Goal: Task Accomplishment & Management: Use online tool/utility

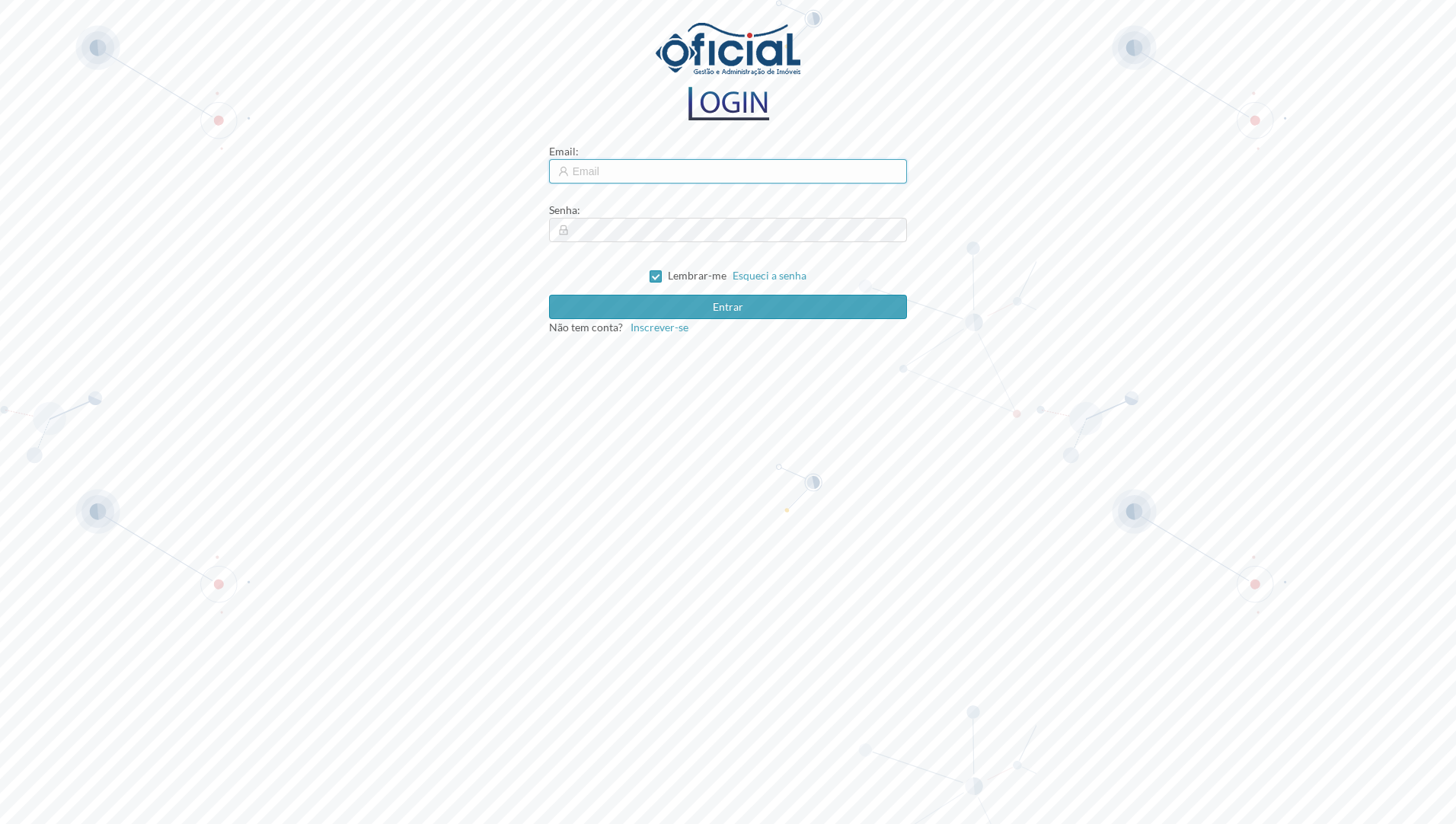
click at [602, 176] on input "text" at bounding box center [728, 171] width 359 height 24
type input "[EMAIL_ADDRESS][DOMAIN_NAME]"
click at [745, 306] on button "Entrar" at bounding box center [728, 307] width 359 height 24
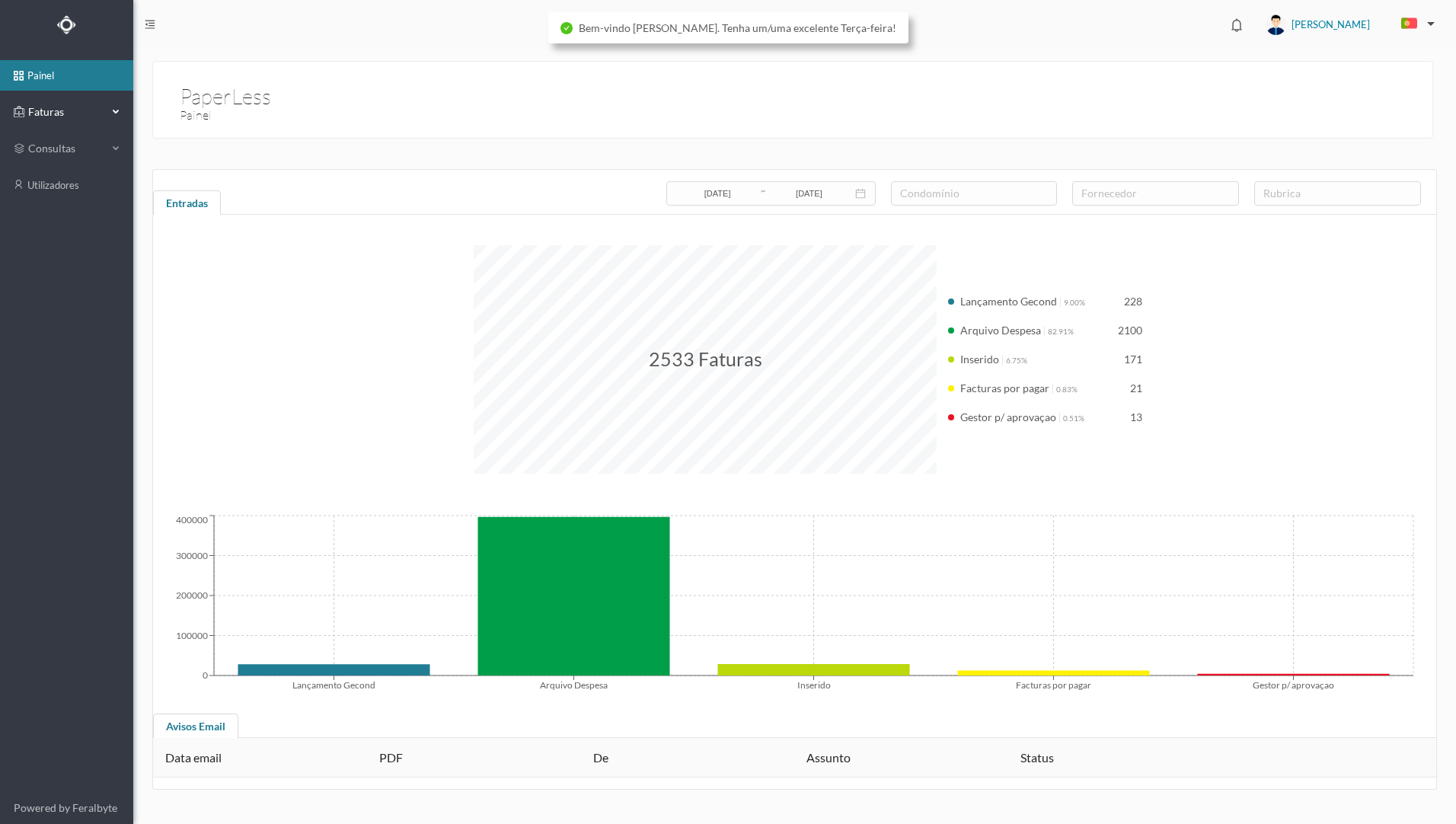
click at [53, 119] on span "Faturas" at bounding box center [66, 112] width 84 height 15
click at [91, 186] on link "arquivadas" at bounding box center [66, 185] width 134 height 31
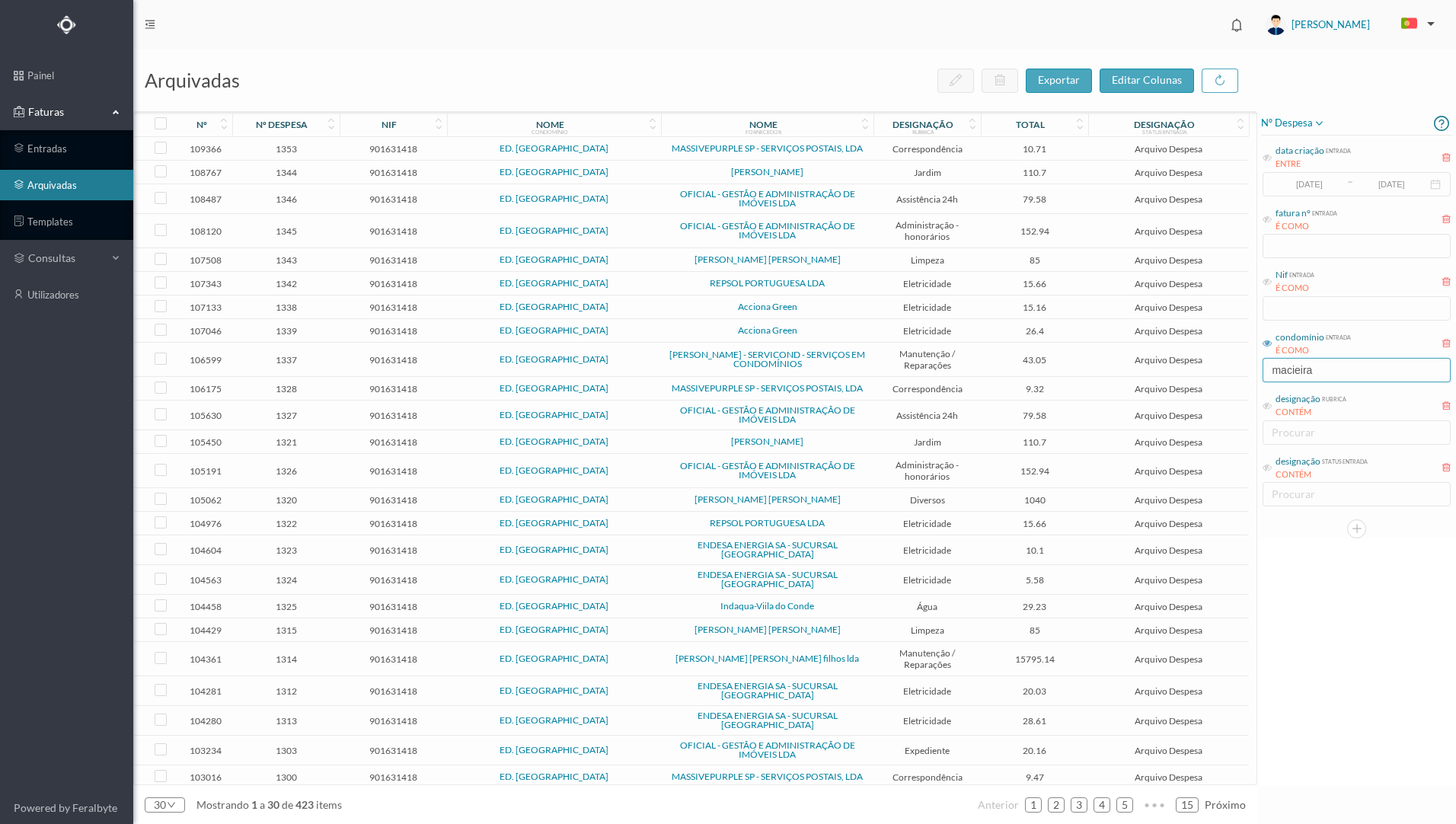
drag, startPoint x: 1332, startPoint y: 373, endPoint x: 1251, endPoint y: 383, distance: 81.6
click at [1251, 383] on div "arquivadas exportar editar colunas nº nº despesa nif nome condomínio nome forne…" at bounding box center [795, 437] width 1323 height 774
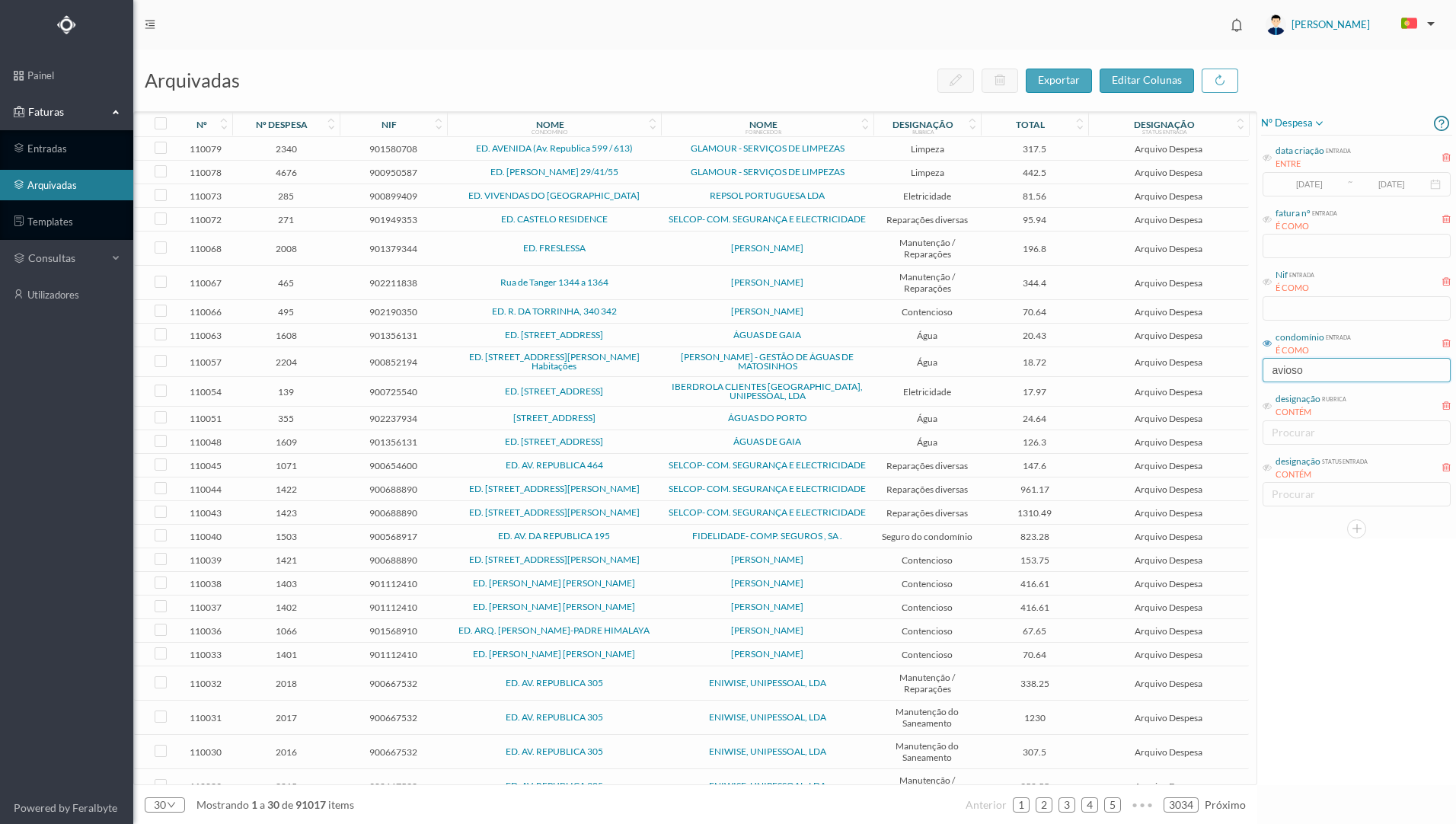
drag, startPoint x: 1335, startPoint y: 377, endPoint x: 1261, endPoint y: 378, distance: 74.0
click at [1261, 378] on div "nº despesa data criação entrada ENTRE [DATE] ~ [DATE] fatura nº entrada É COMO …" at bounding box center [1357, 325] width 199 height 428
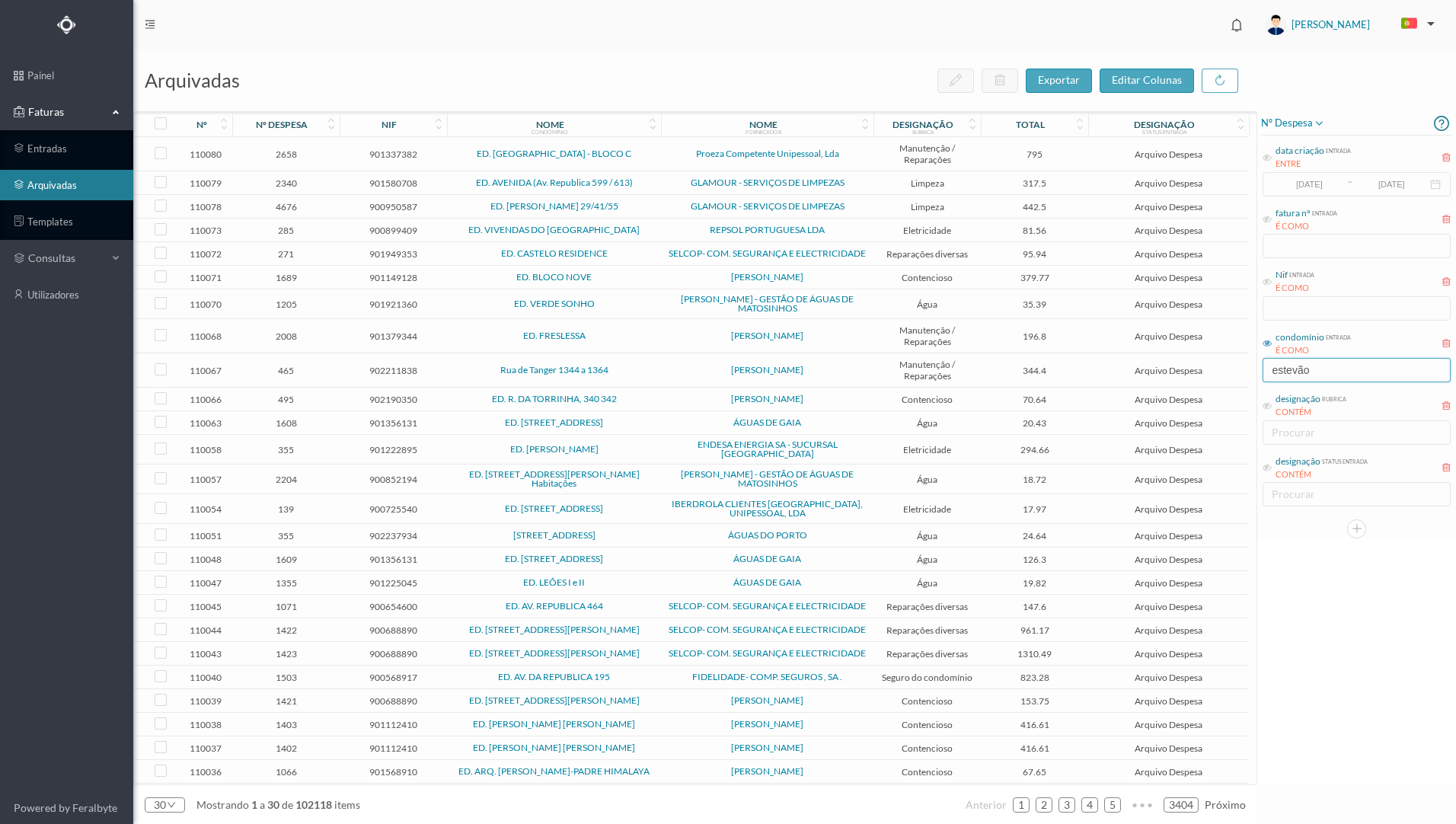
click at [1317, 369] on input "estevão" at bounding box center [1357, 370] width 188 height 24
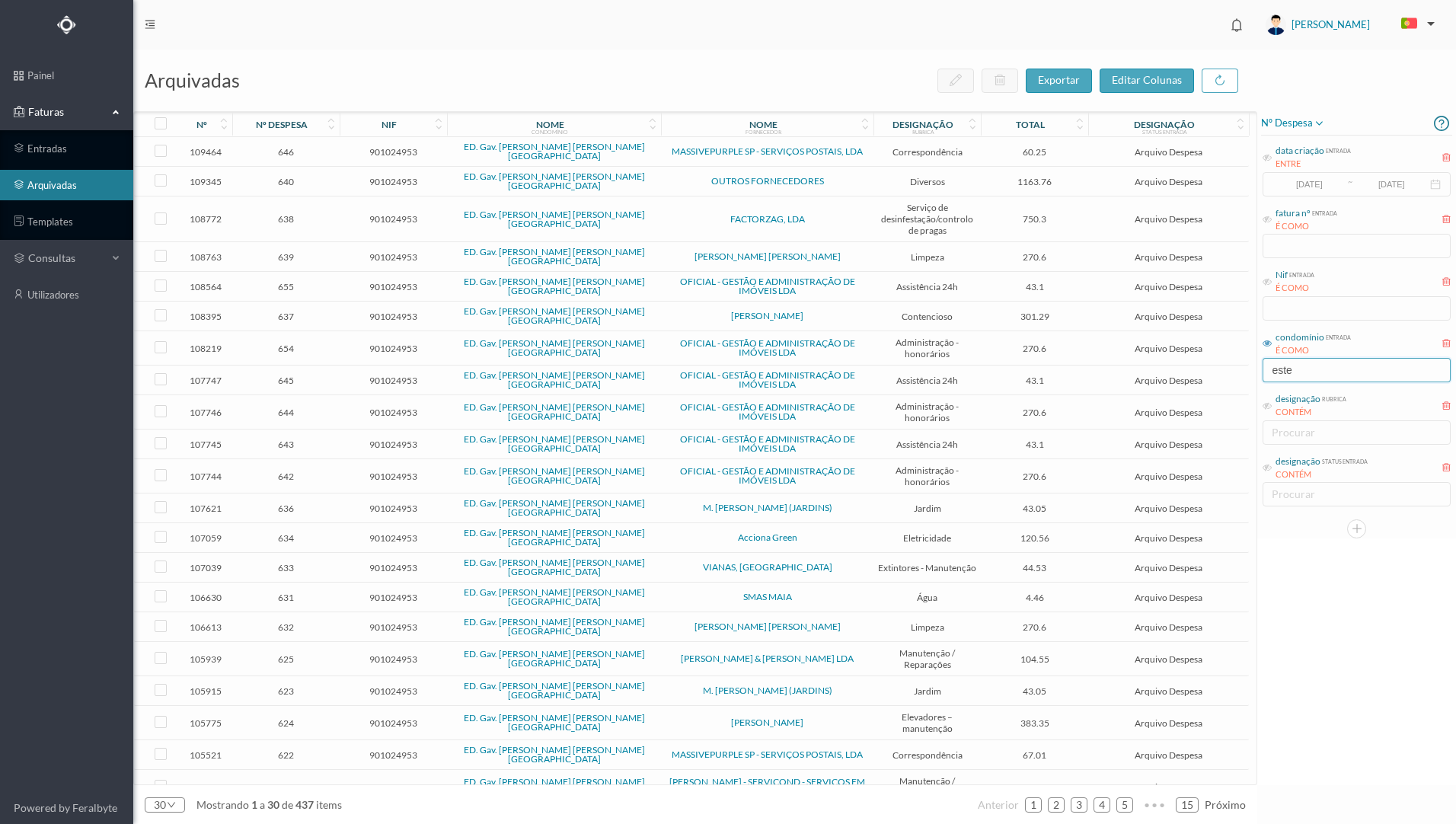
type input "estevão"
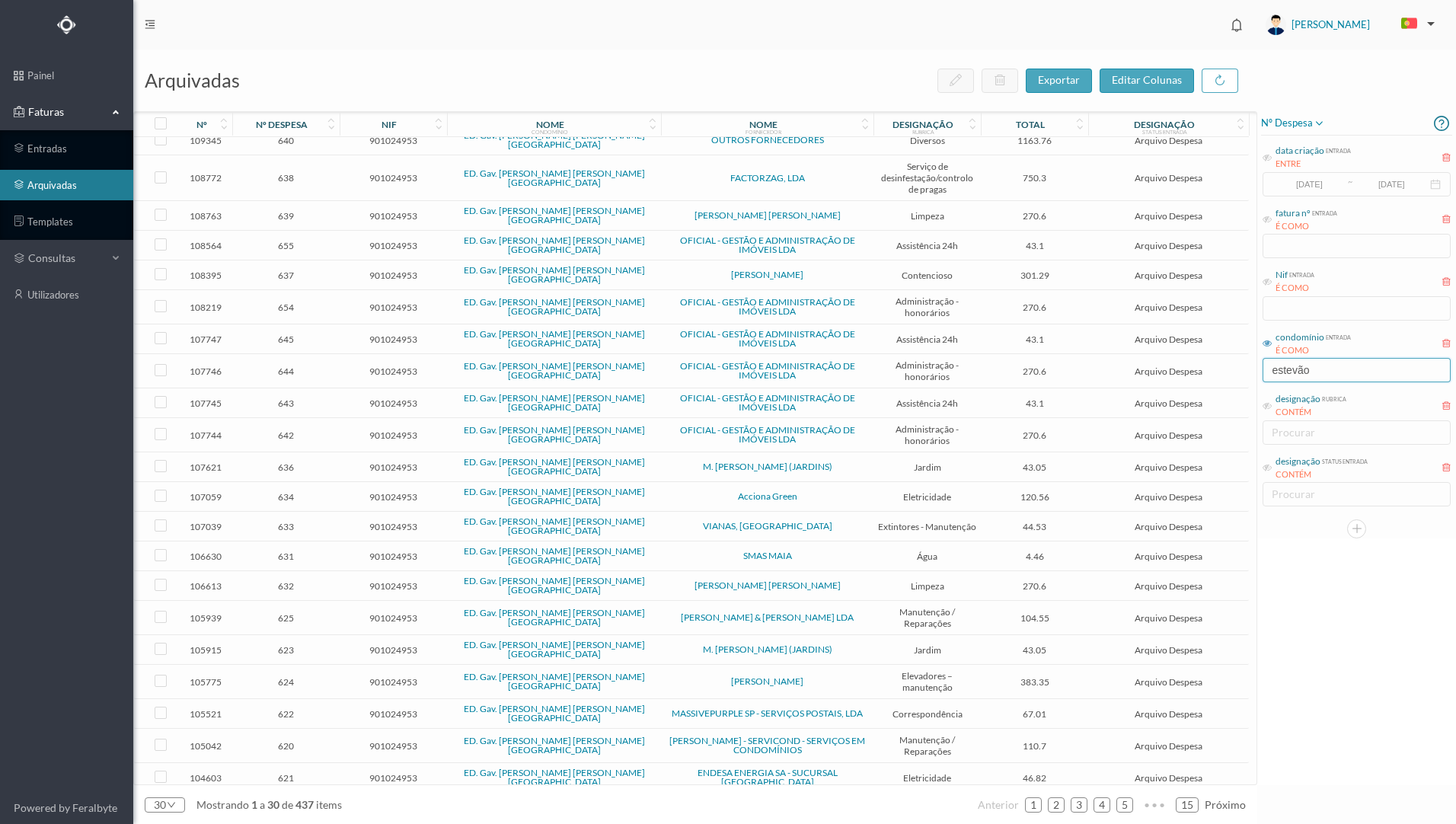
scroll to position [76, 0]
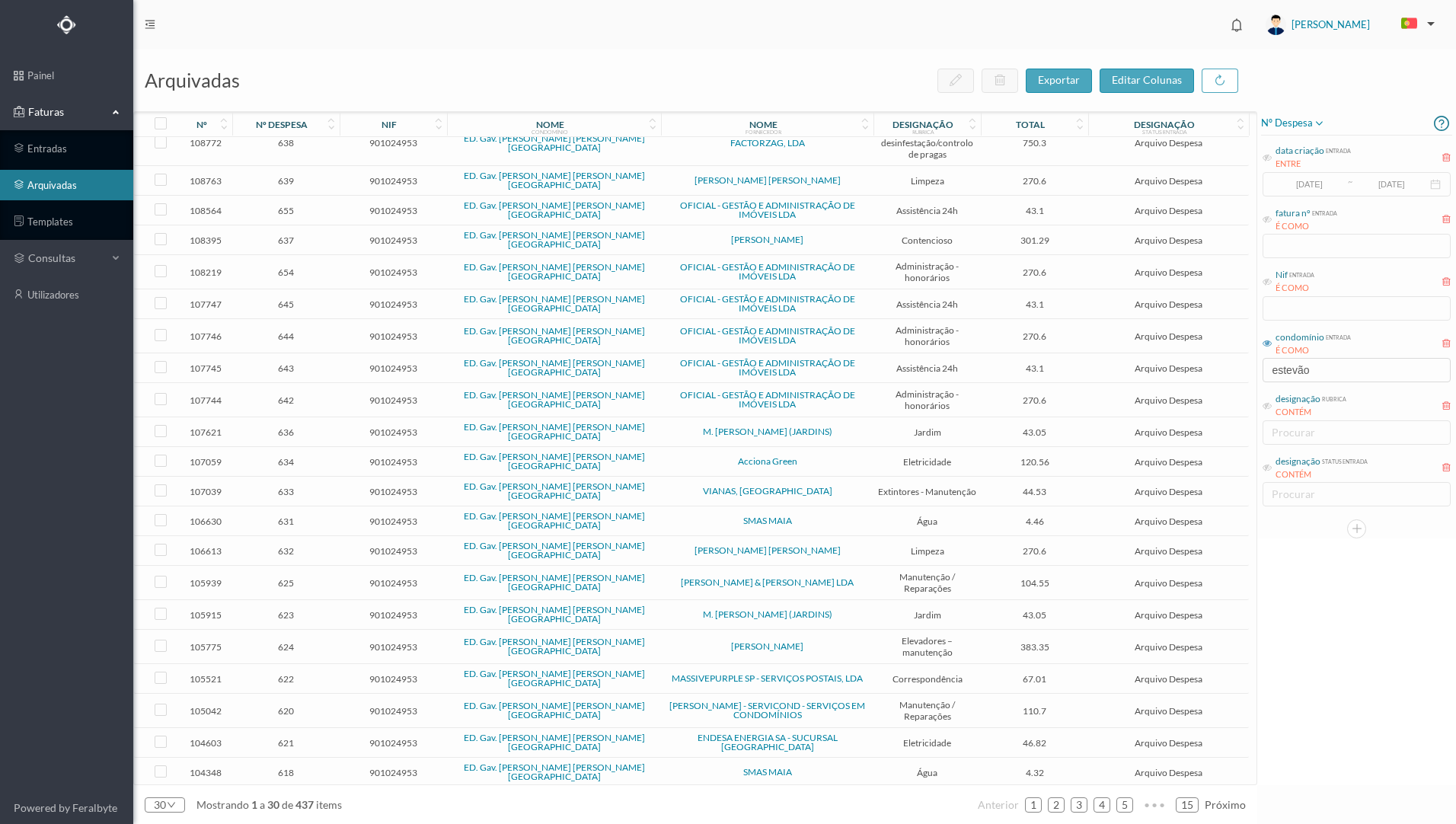
click at [865, 516] on span "SMAS MAIA" at bounding box center [767, 521] width 205 height 9
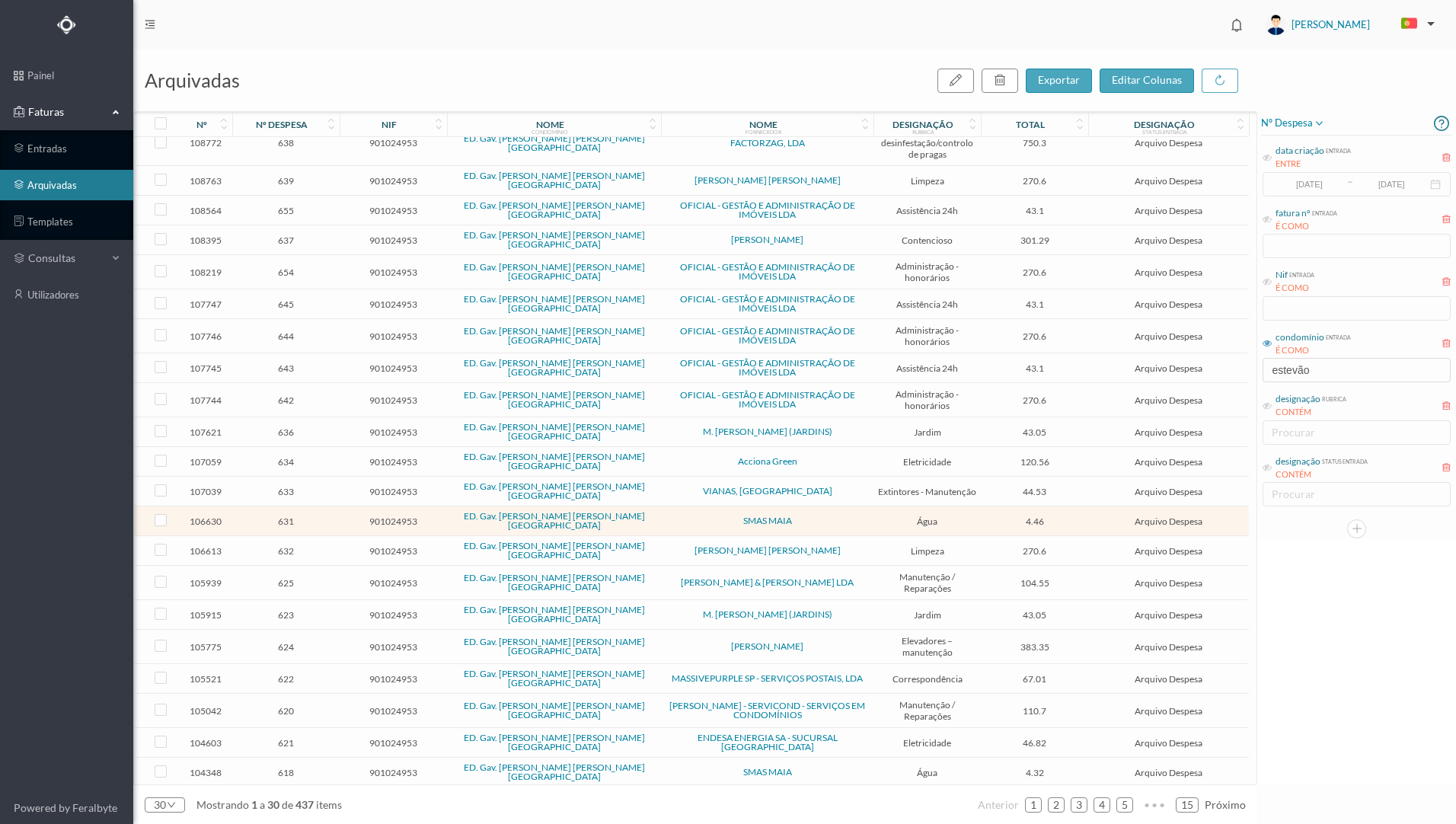
click at [798, 516] on span "SMAS MAIA" at bounding box center [767, 521] width 205 height 9
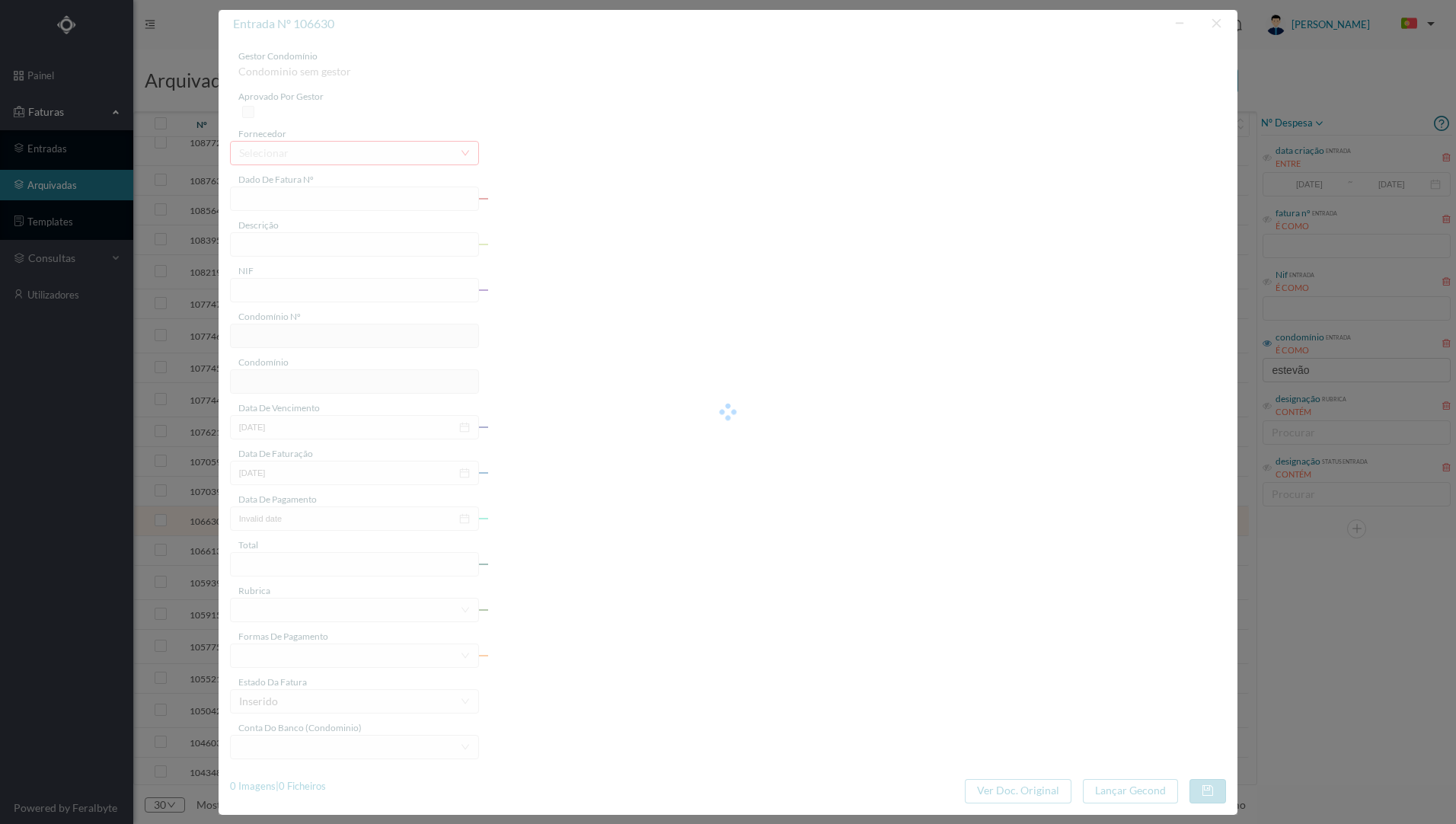
type input "FT.25. 017/295087"
type input "597 Serviços Comuns"
type input "901024953"
type input "[DATE]"
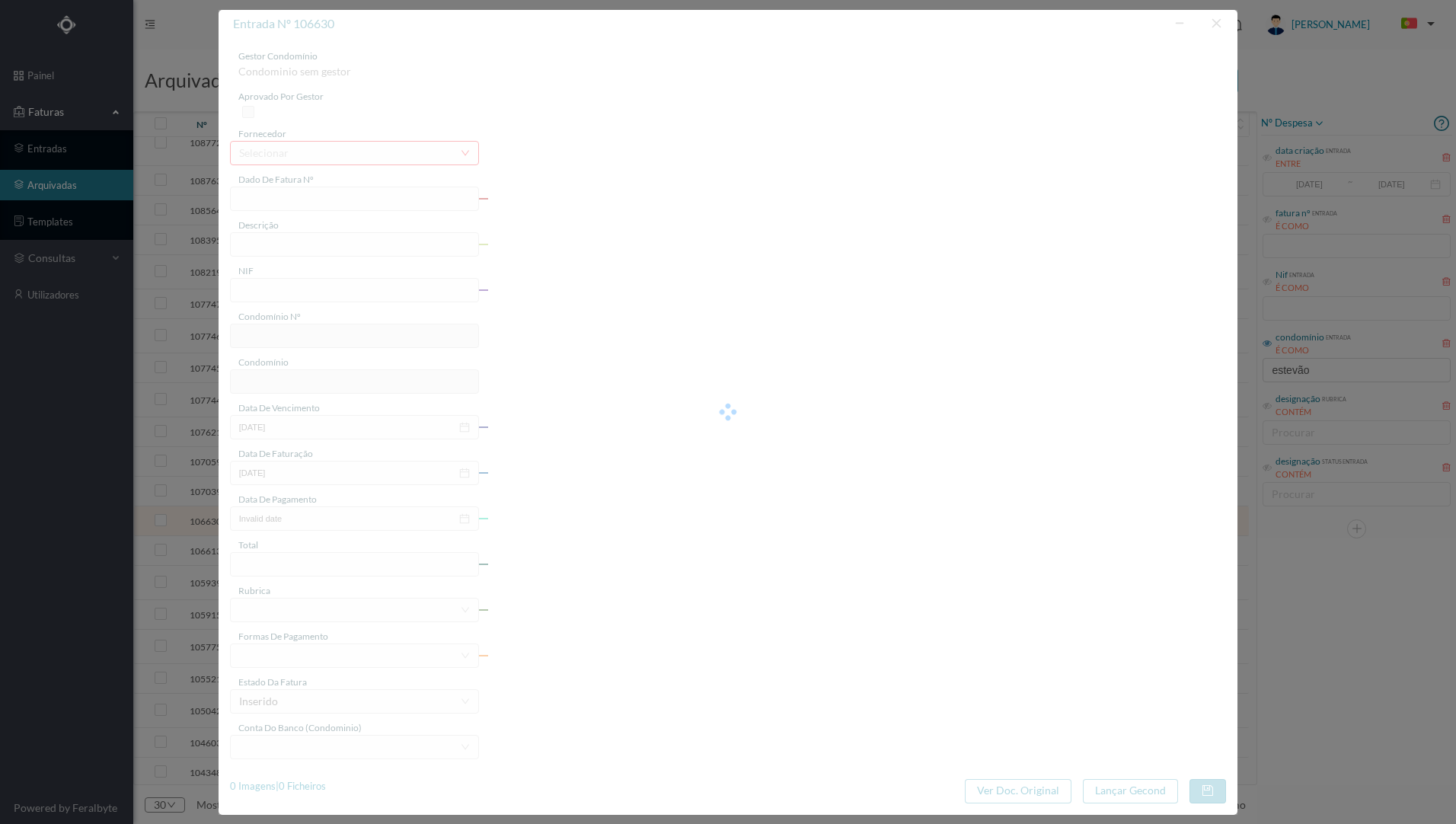
type input "[DATE]"
type input "4.46"
type input "736"
type input "ED. Gav. [PERSON_NAME] [PERSON_NAME][GEOGRAPHIC_DATA]"
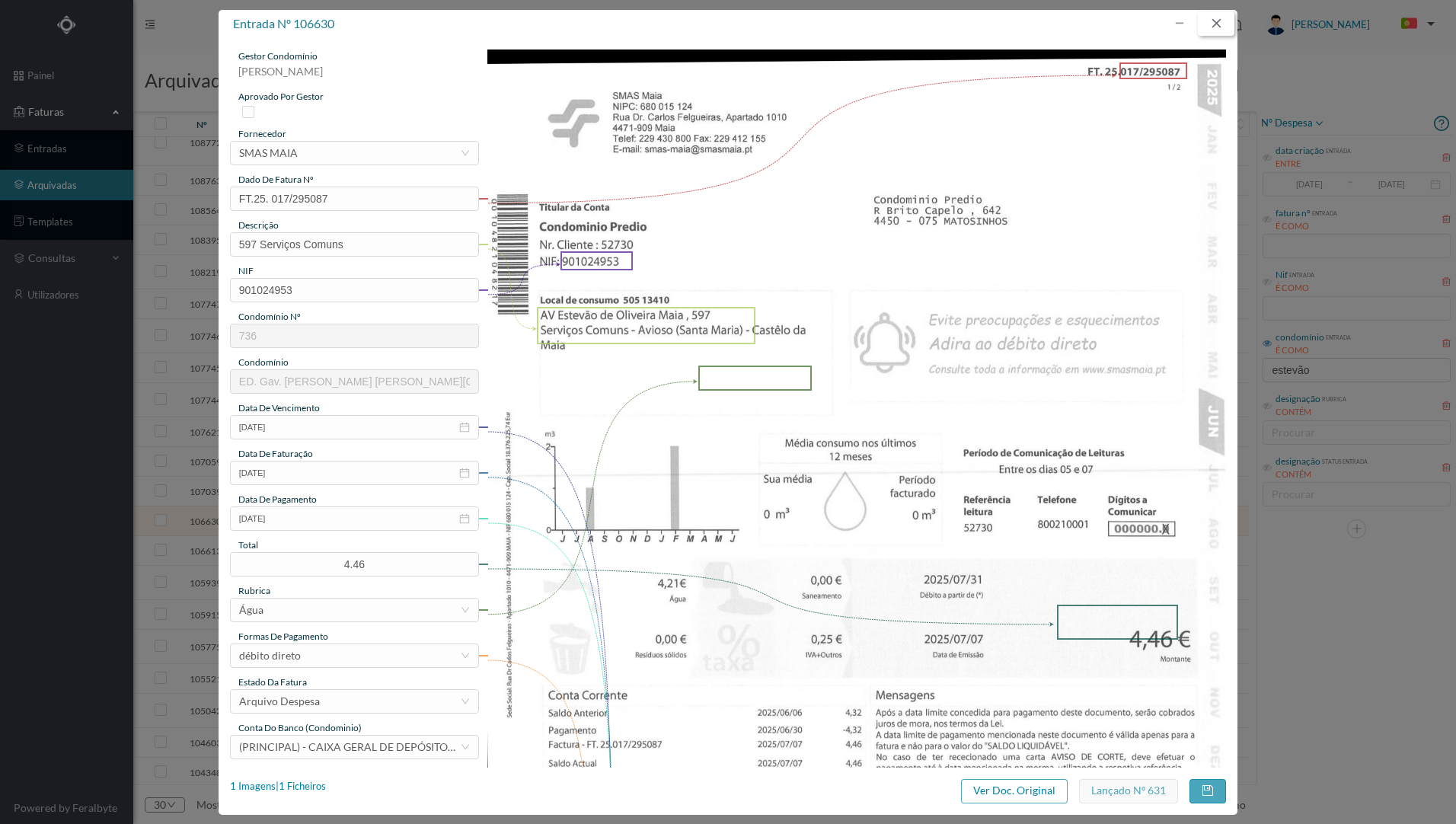
click at [1213, 24] on button "button" at bounding box center [1216, 24] width 37 height 24
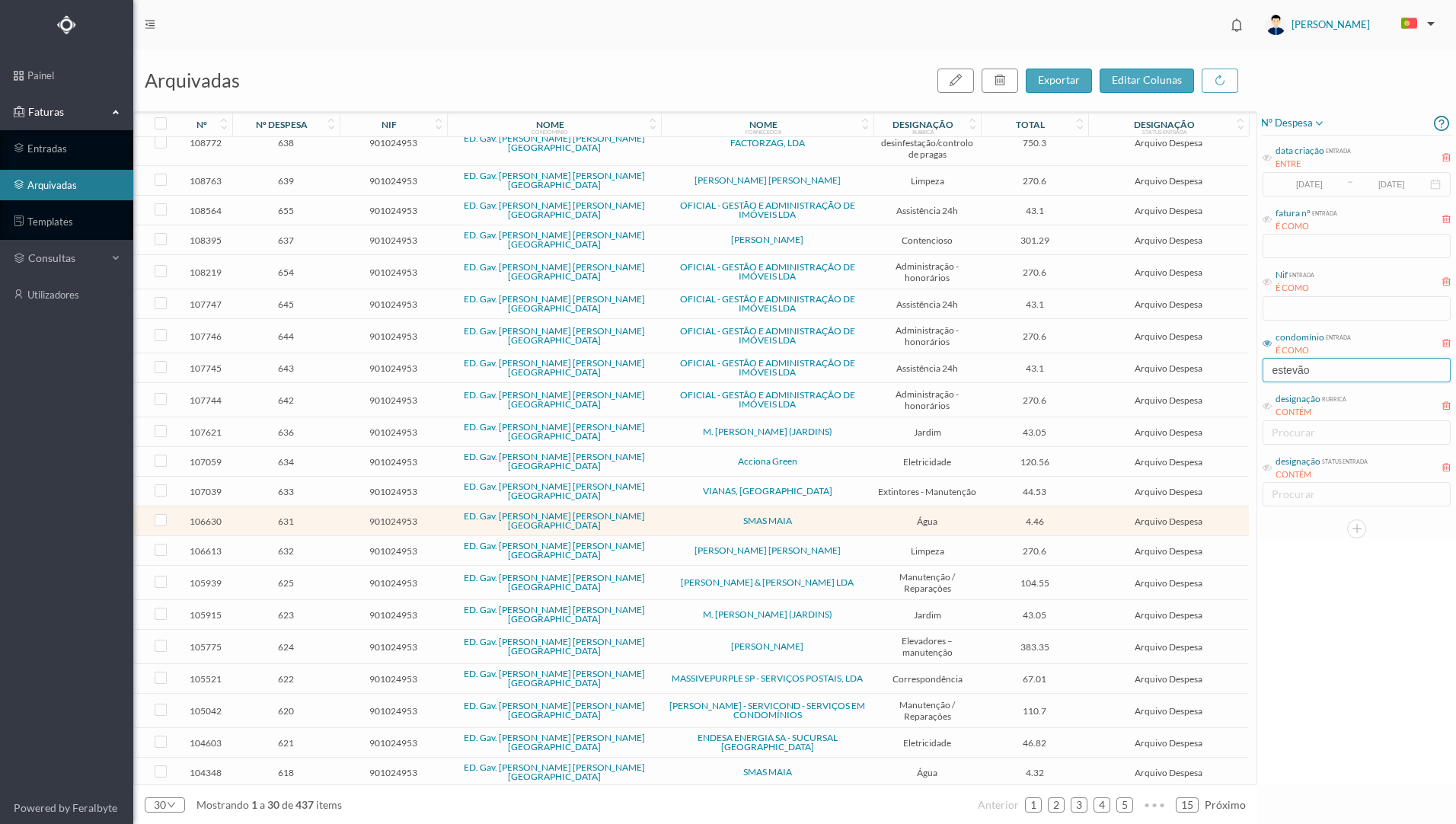
drag, startPoint x: 1334, startPoint y: 368, endPoint x: 1230, endPoint y: 381, distance: 104.8
click at [1230, 381] on div "arquivadas exportar editar colunas nº nº despesa nif nome condomínio nome forne…" at bounding box center [795, 437] width 1323 height 774
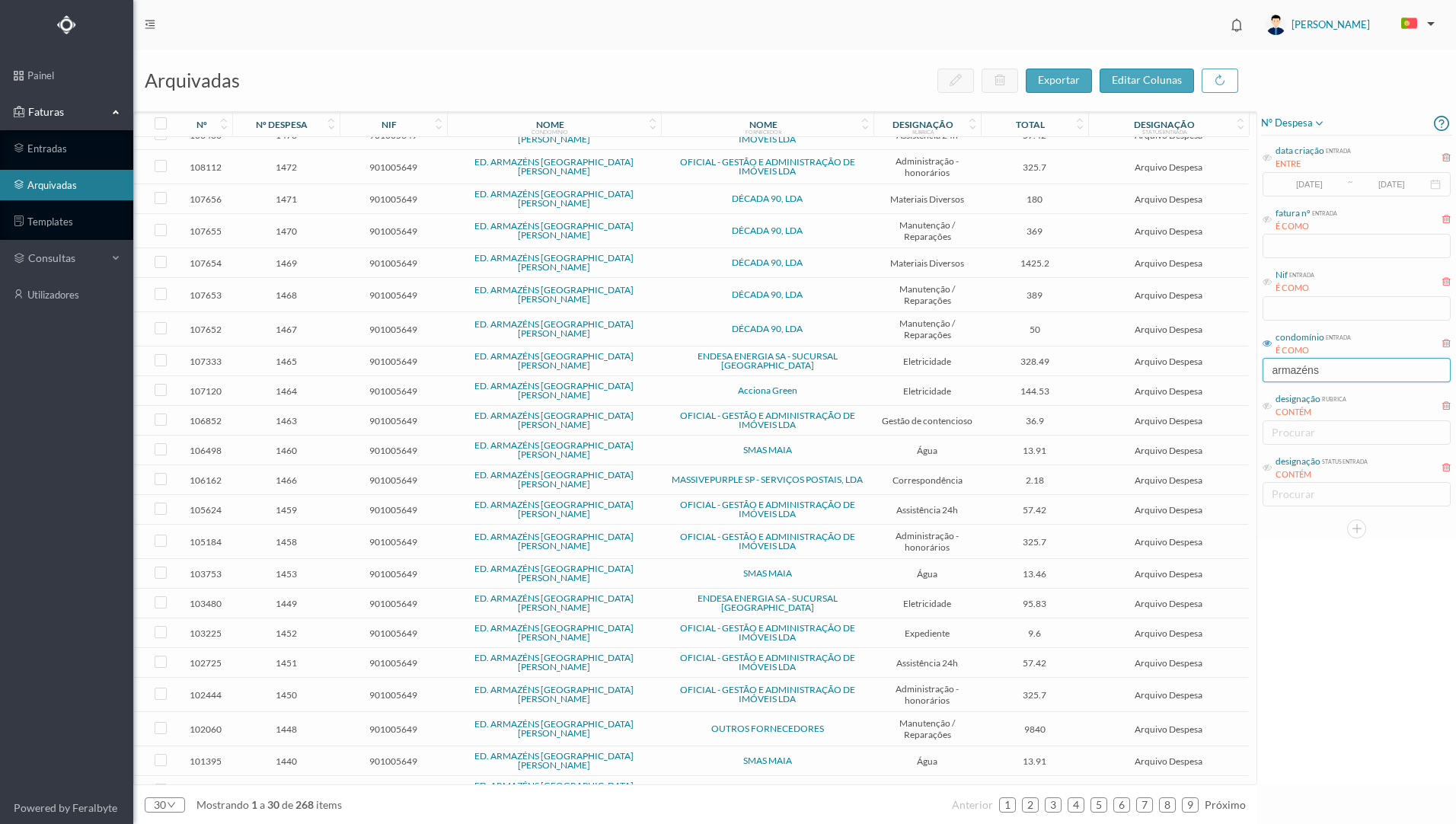
type input "armazéns"
click at [838, 436] on td "SMAS MAIA" at bounding box center [767, 451] width 212 height 30
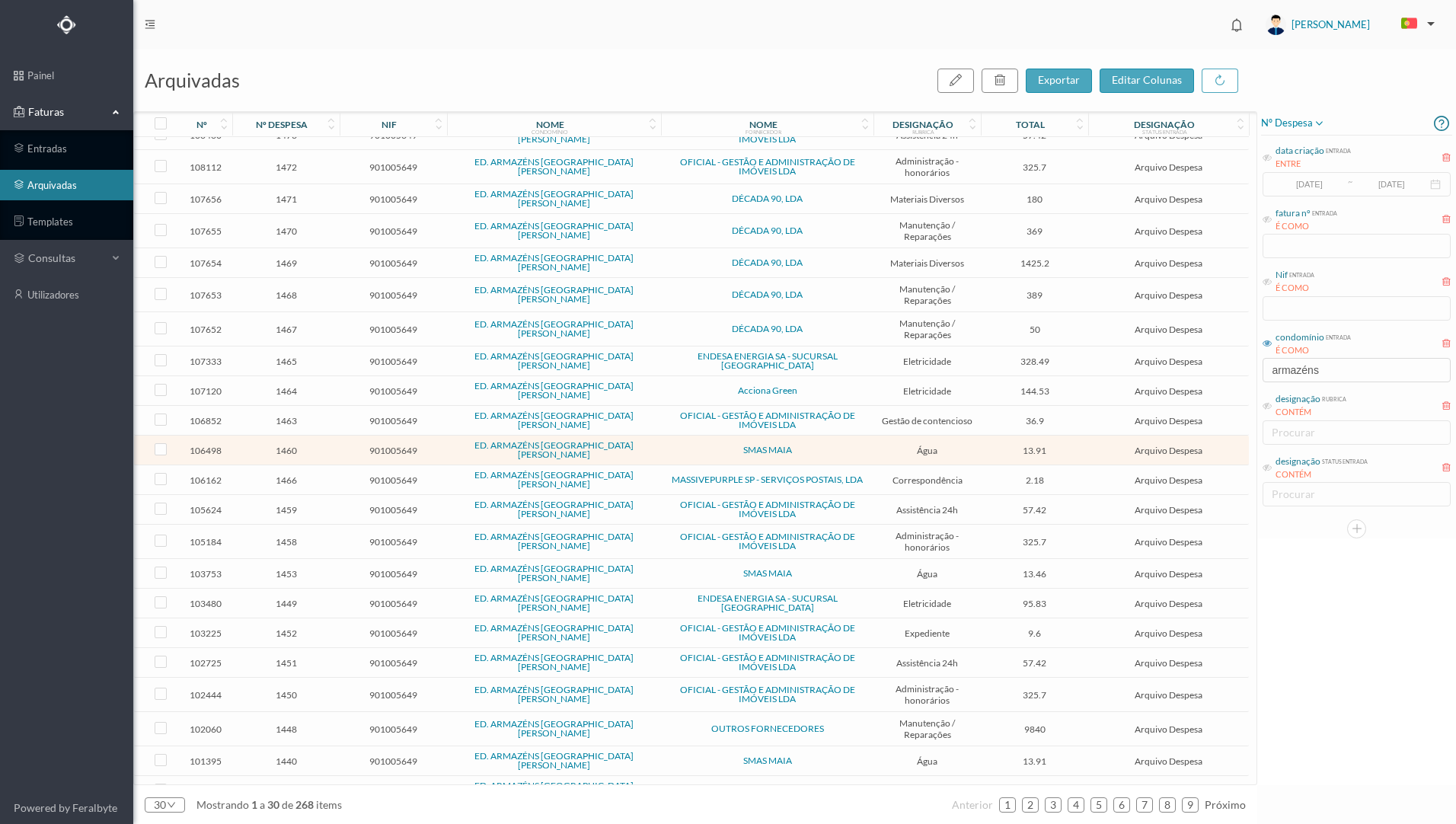
click at [832, 436] on td "SMAS MAIA" at bounding box center [767, 451] width 212 height 30
click at [831, 436] on td "SMAS MAIA" at bounding box center [767, 451] width 212 height 30
click at [827, 445] on span "SMAS MAIA" at bounding box center [767, 450] width 205 height 9
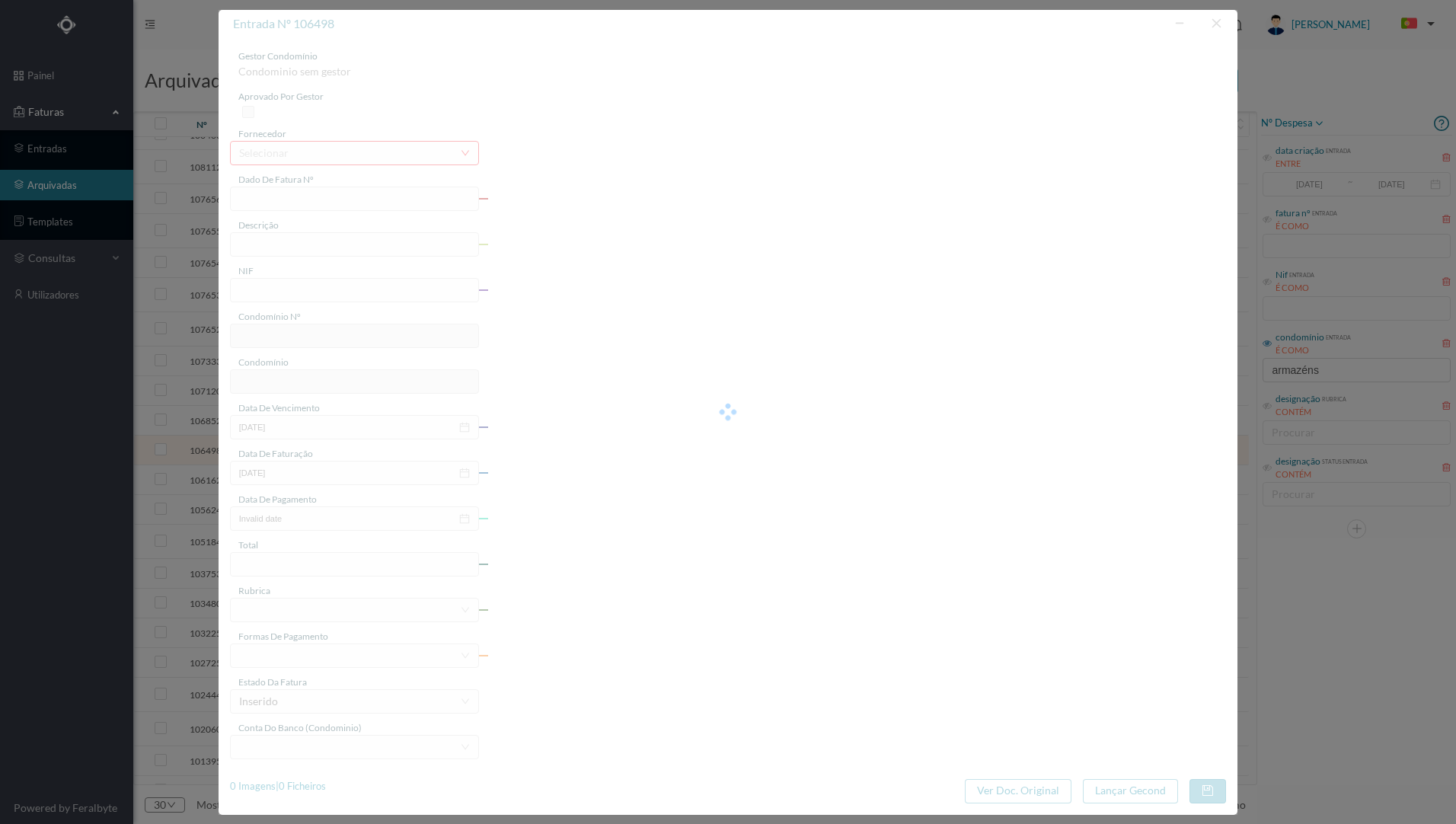
type input "018/147458"
type input "[PERSON_NAME] , 492 [PERSON_NAME]"
type input "901005649"
type input "[DATE]"
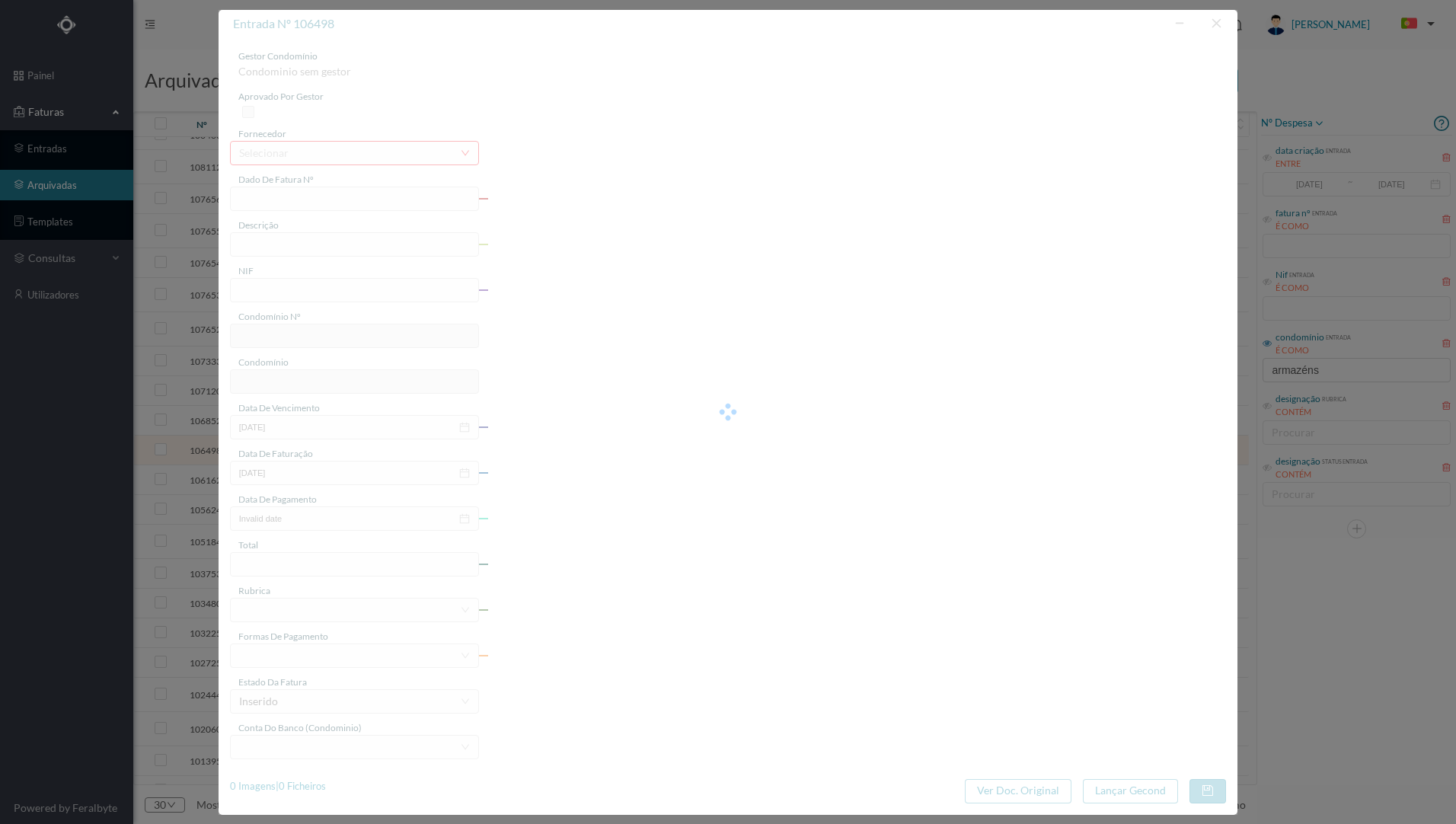
type input "[DATE]"
type input "13.91"
type input "239"
type input "ED. ARMAZÉNS [GEOGRAPHIC_DATA][PERSON_NAME]"
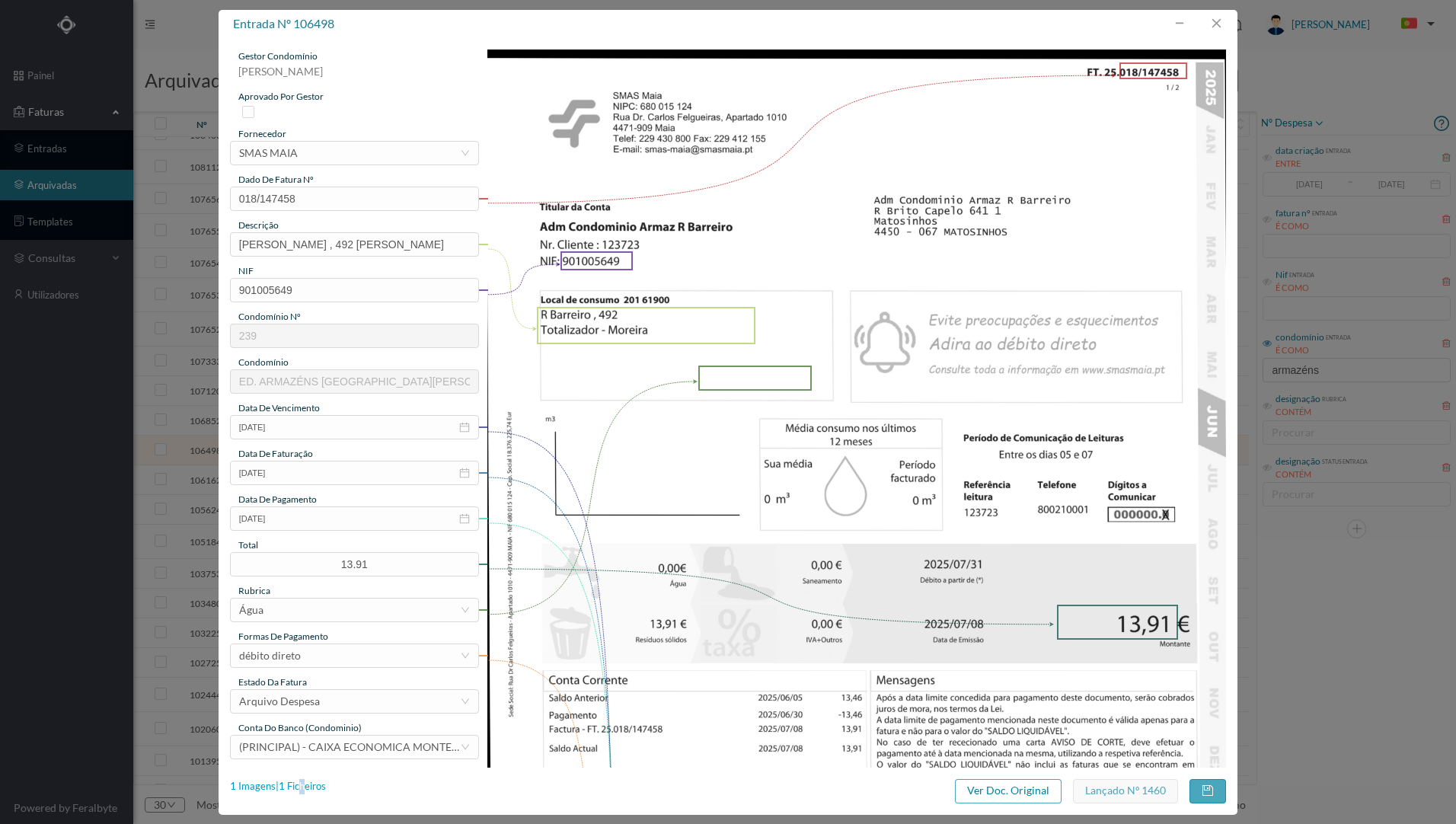
click at [299, 791] on div "1 Imagens | 1 Ficheiros" at bounding box center [278, 787] width 96 height 15
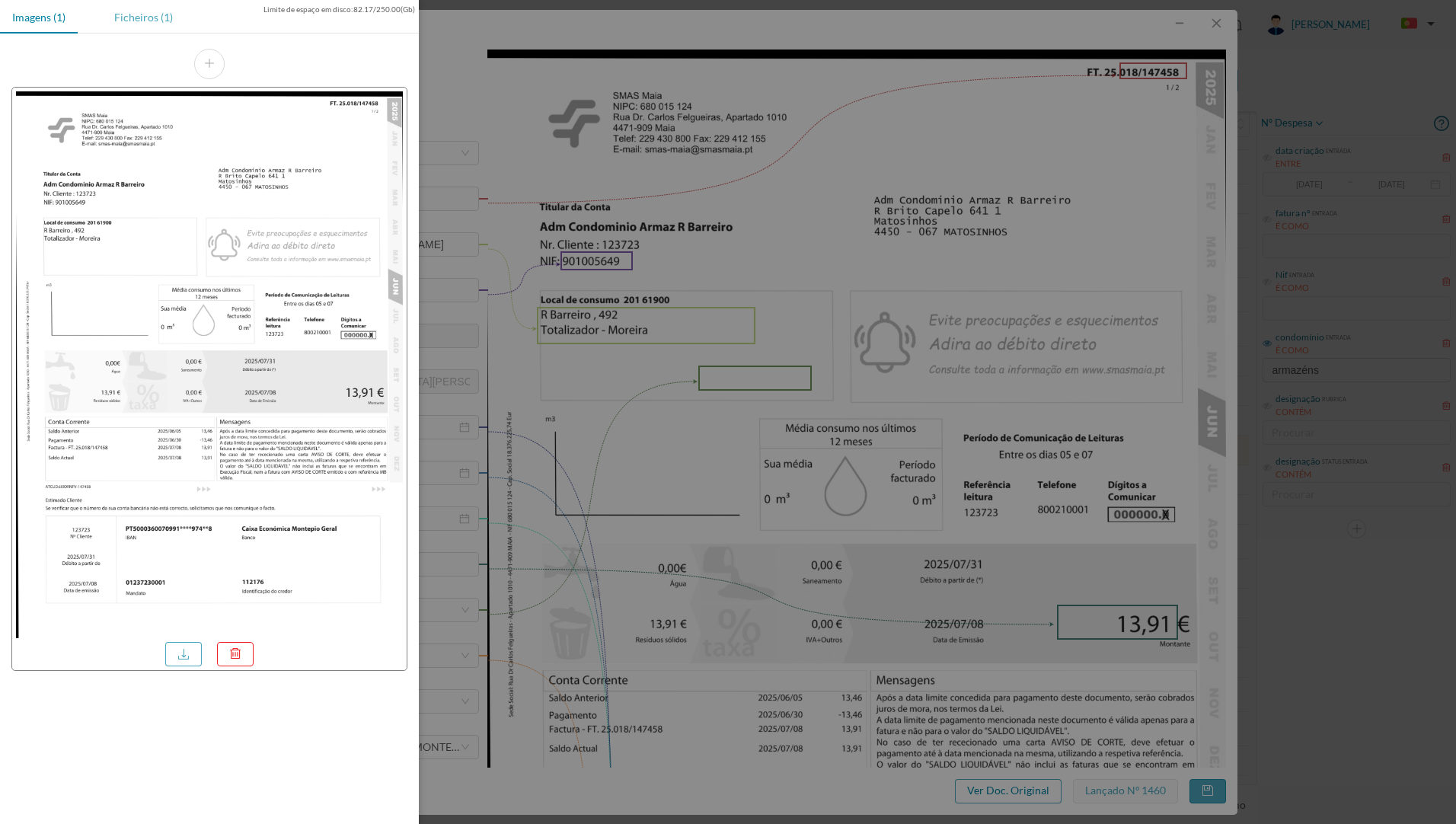
click at [122, 17] on div "Ficheiros (1)" at bounding box center [144, 17] width 83 height 34
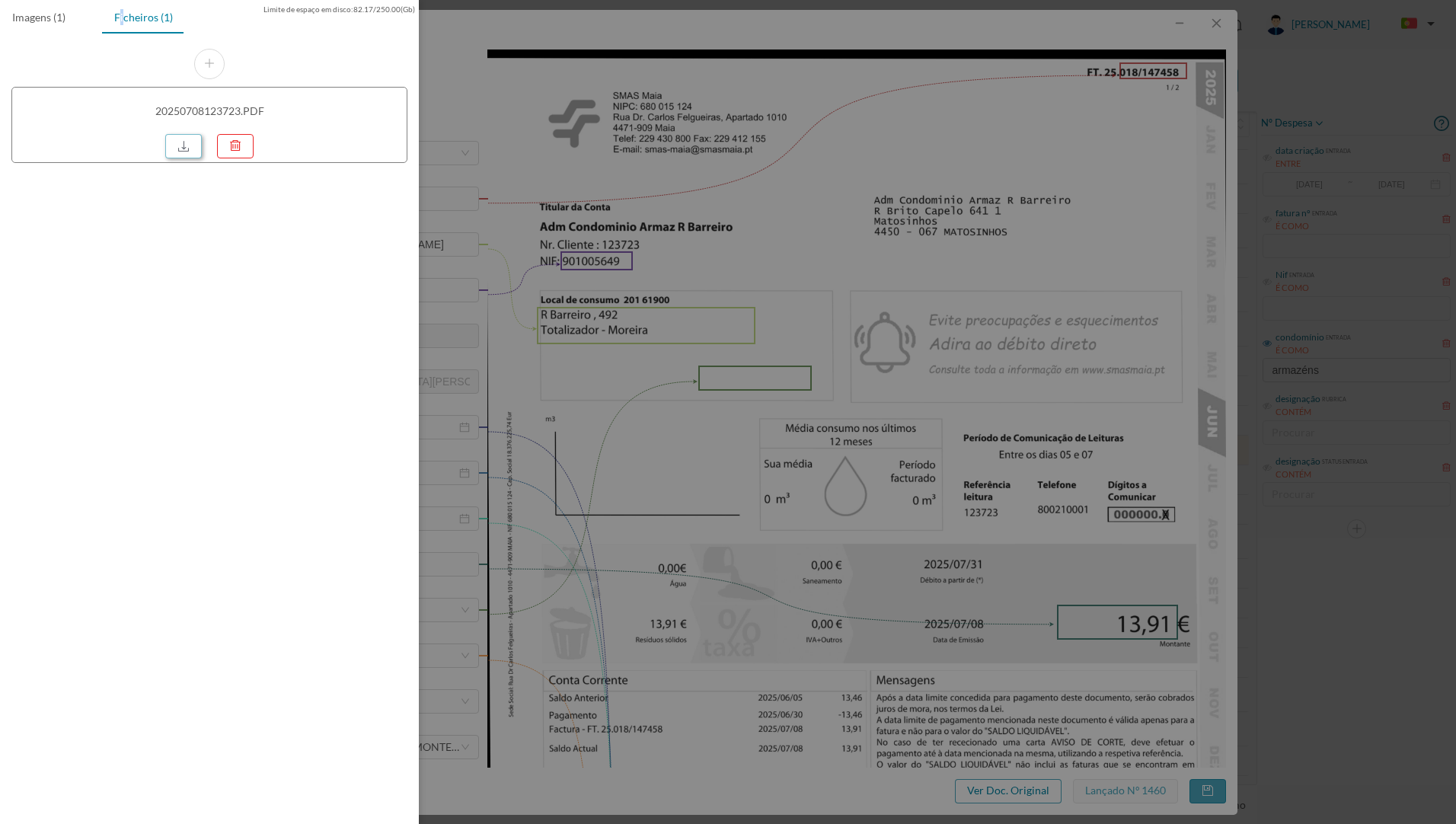
drag, startPoint x: 122, startPoint y: 17, endPoint x: 177, endPoint y: 144, distance: 138.4
click at [178, 143] on link at bounding box center [183, 147] width 37 height 24
